Goal: Transaction & Acquisition: Obtain resource

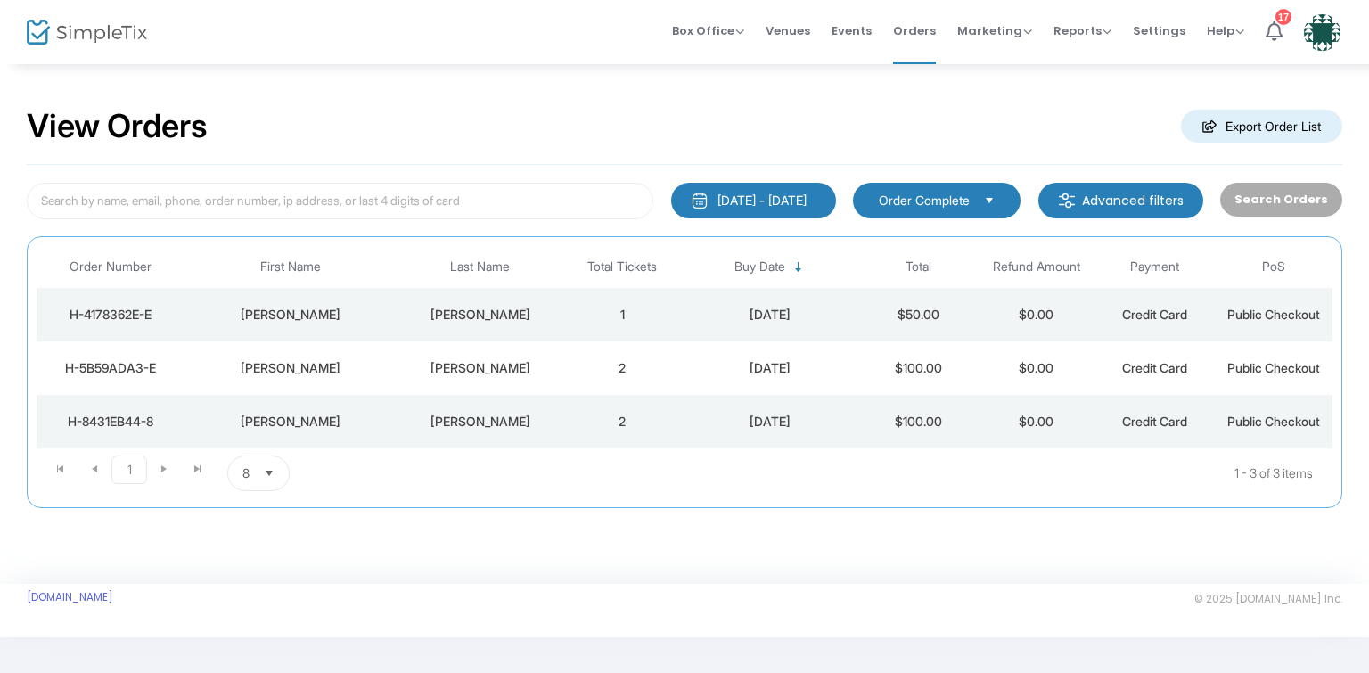
click at [1278, 134] on m-button "Export Order List" at bounding box center [1261, 126] width 161 height 33
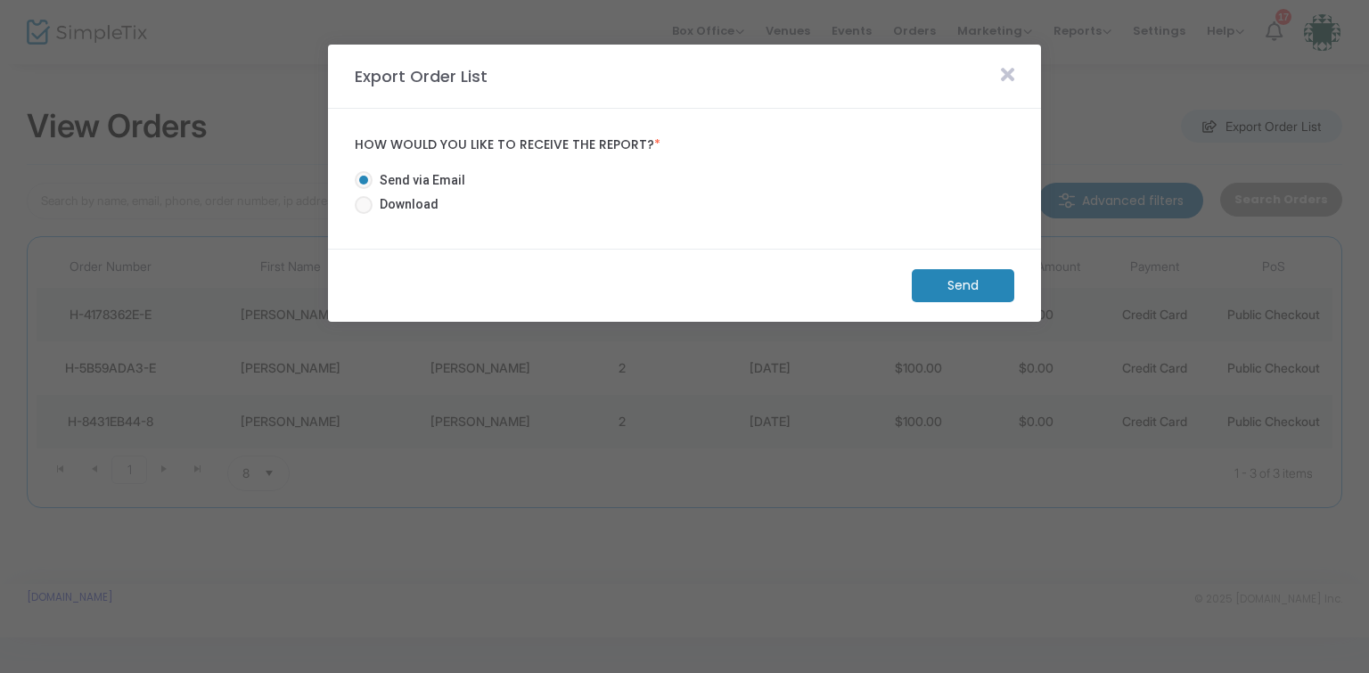
click at [361, 201] on span at bounding box center [364, 205] width 18 height 18
click at [363, 214] on input "Download" at bounding box center [363, 214] width 1 height 1
radio input "true"
click at [904, 281] on m-button "Download" at bounding box center [948, 285] width 133 height 33
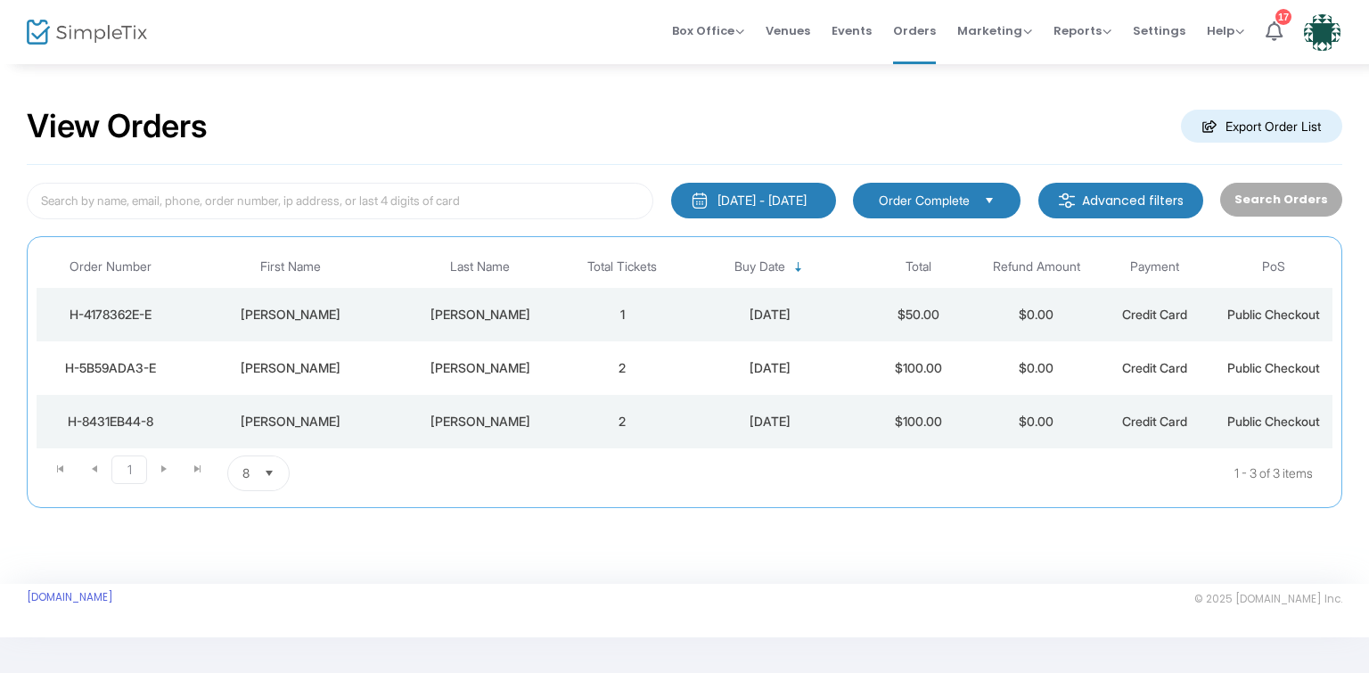
click at [264, 469] on span "Select" at bounding box center [269, 473] width 29 height 29
click at [242, 587] on span "50" at bounding box center [250, 580] width 16 height 18
click at [273, 472] on span "Select" at bounding box center [277, 473] width 29 height 29
click at [269, 612] on li "100" at bounding box center [261, 616] width 68 height 36
click at [764, 214] on button "[DATE] - [DATE]" at bounding box center [753, 201] width 165 height 36
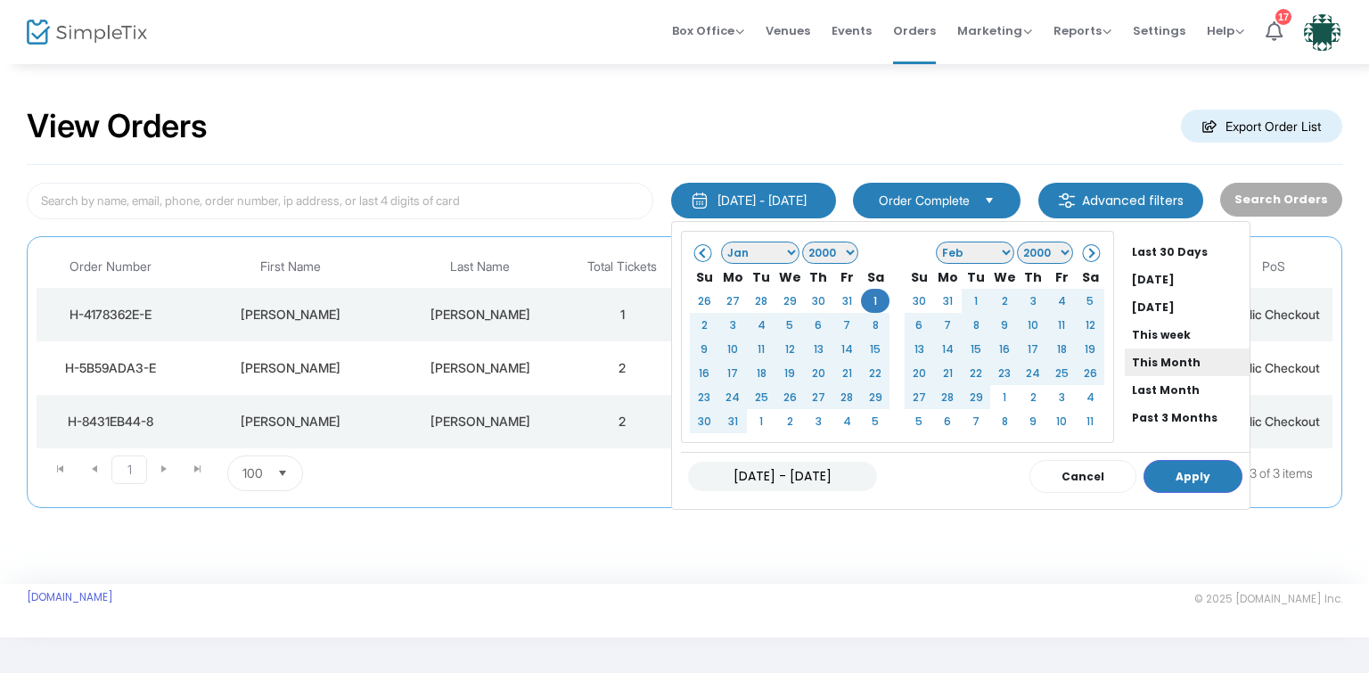
click at [1140, 364] on li "This Month" at bounding box center [1187, 363] width 125 height 28
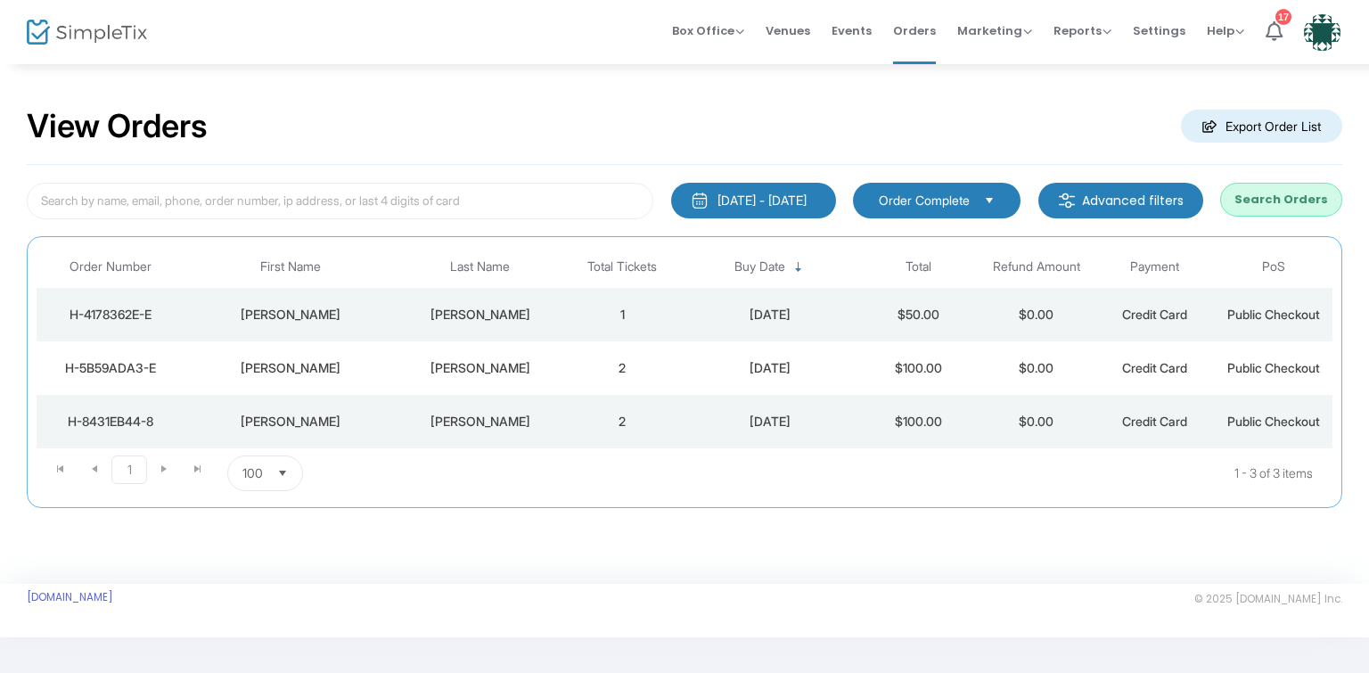
click at [1302, 195] on button "Search Orders" at bounding box center [1281, 200] width 122 height 34
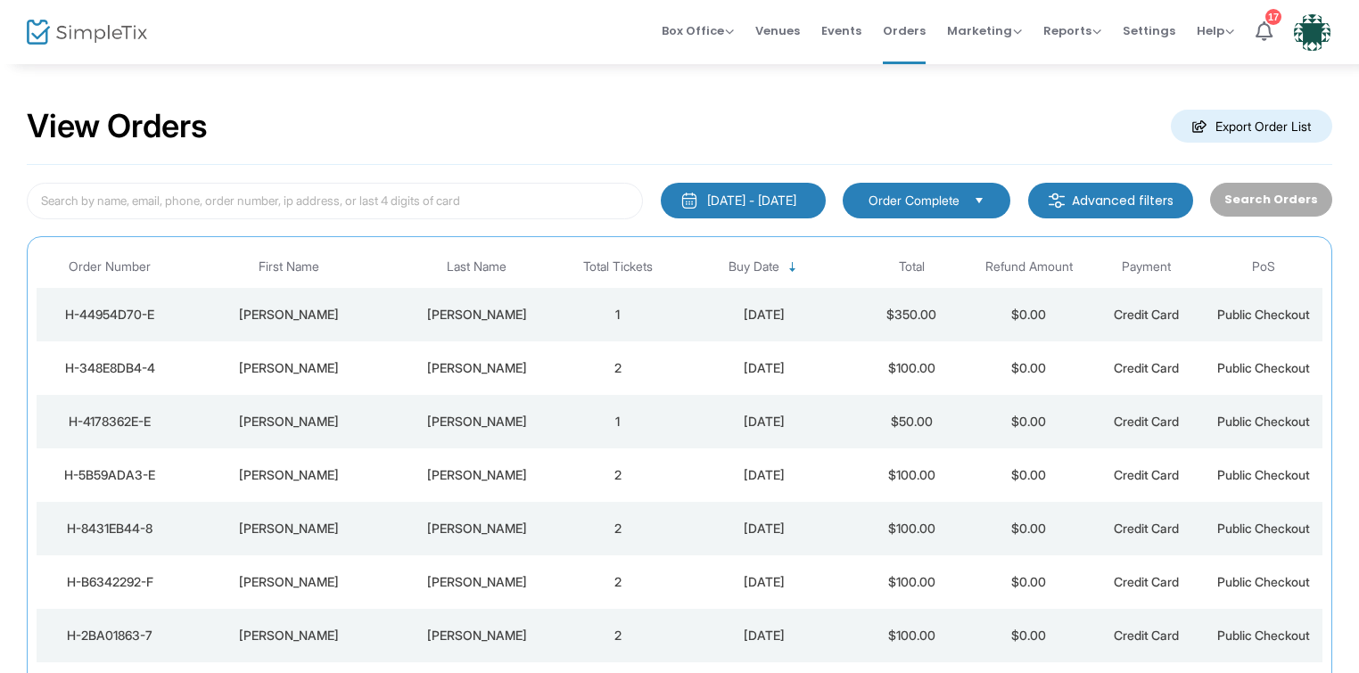
click at [773, 201] on div "[DATE] - [DATE]" at bounding box center [751, 201] width 89 height 18
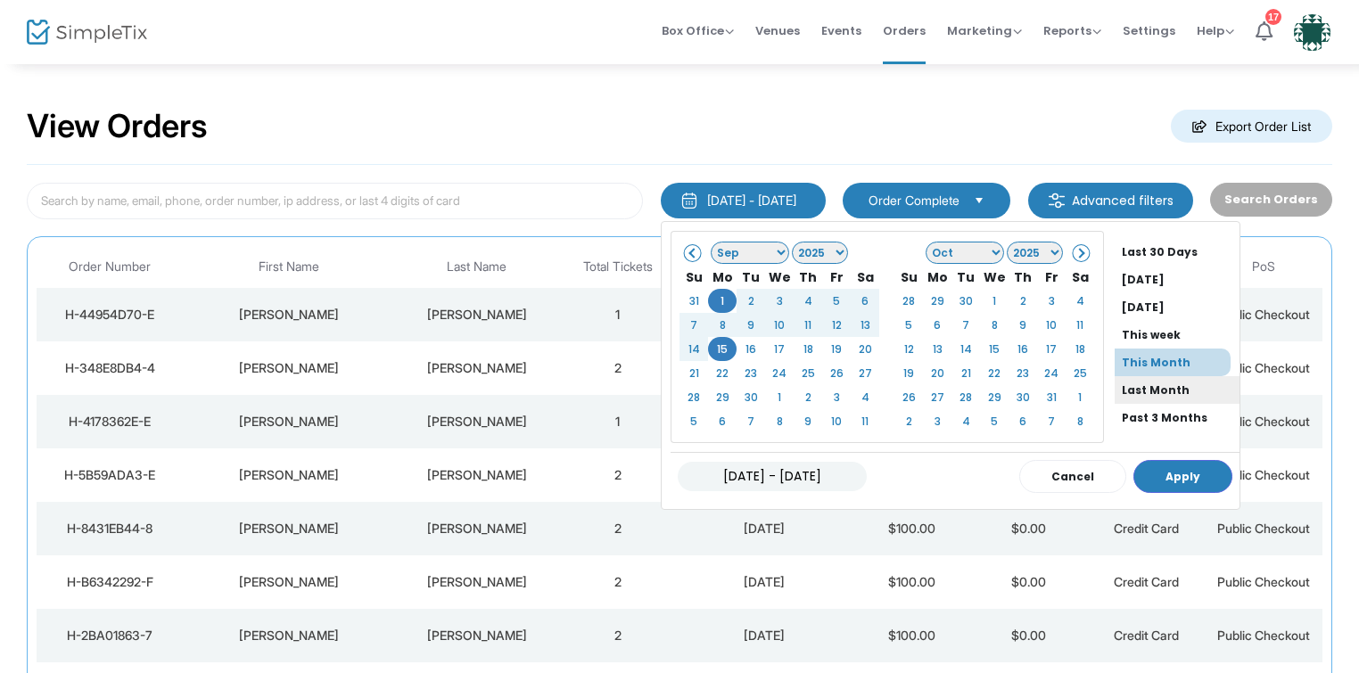
click at [1132, 383] on li "Last Month" at bounding box center [1176, 390] width 125 height 28
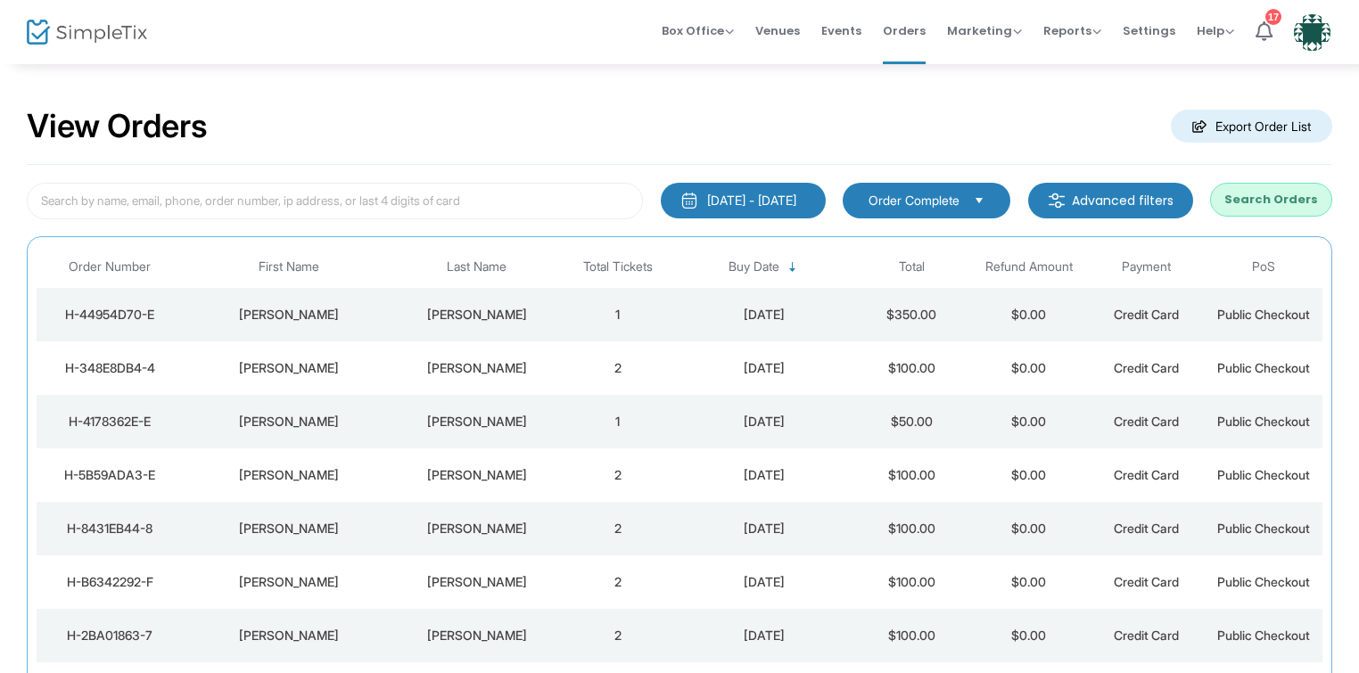
click at [1260, 206] on button "Search Orders" at bounding box center [1271, 200] width 122 height 34
